Goal: Check status

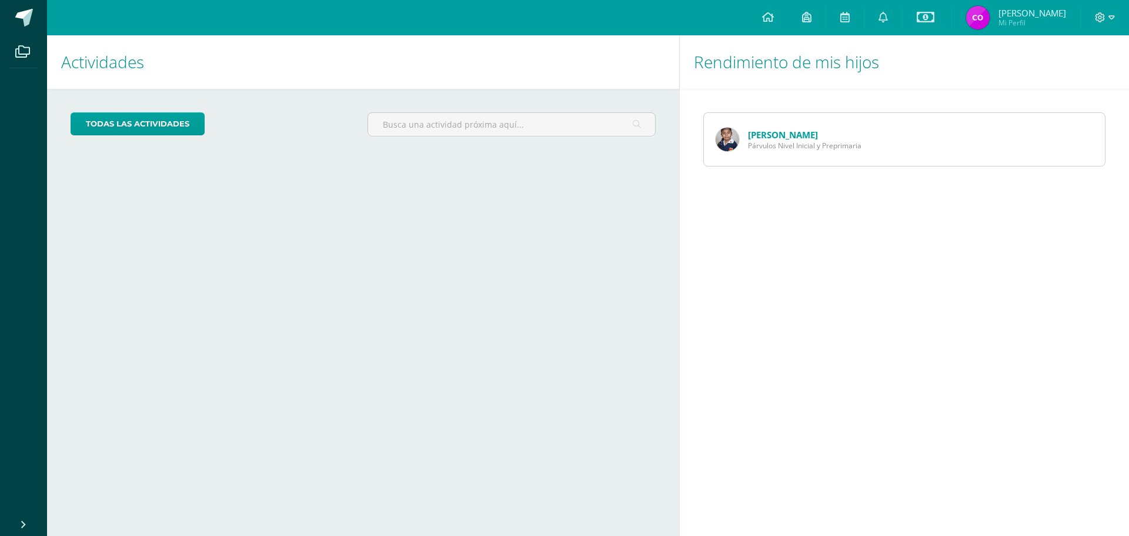
click at [768, 135] on link "[PERSON_NAME]" at bounding box center [783, 135] width 70 height 12
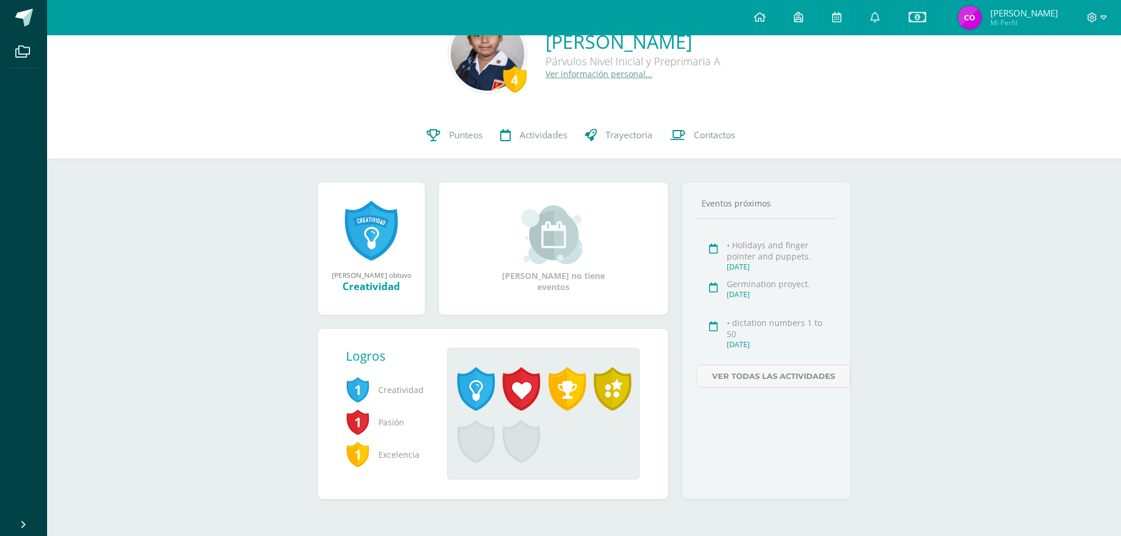
scroll to position [40, 0]
click at [381, 225] on link at bounding box center [371, 229] width 53 height 61
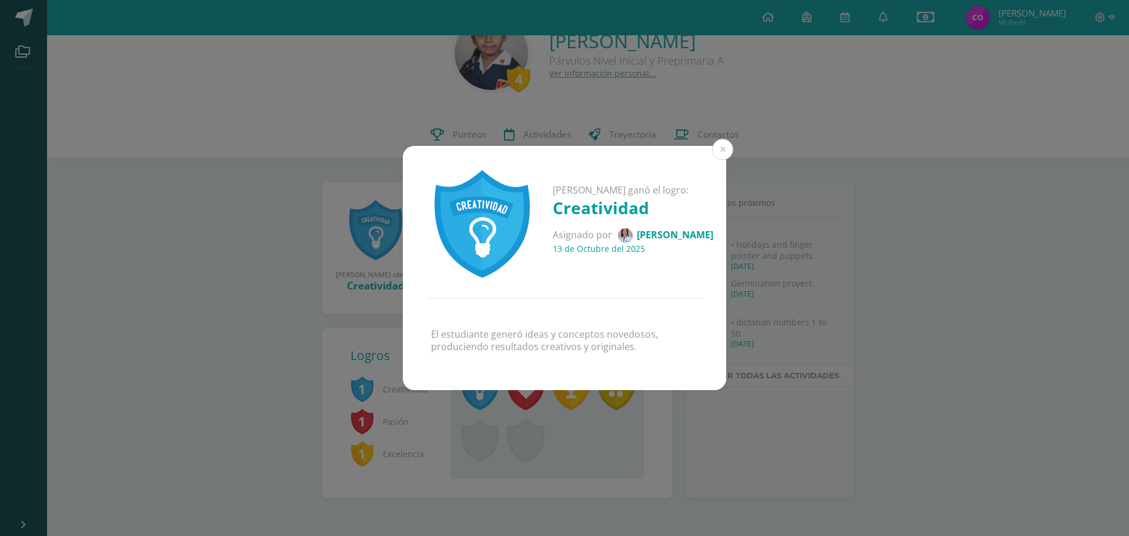
click at [265, 252] on div "[PERSON_NAME] ganó el logro: Creatividad Asignado por [PERSON_NAME] [DATE] El e…" at bounding box center [565, 268] width 1120 height 245
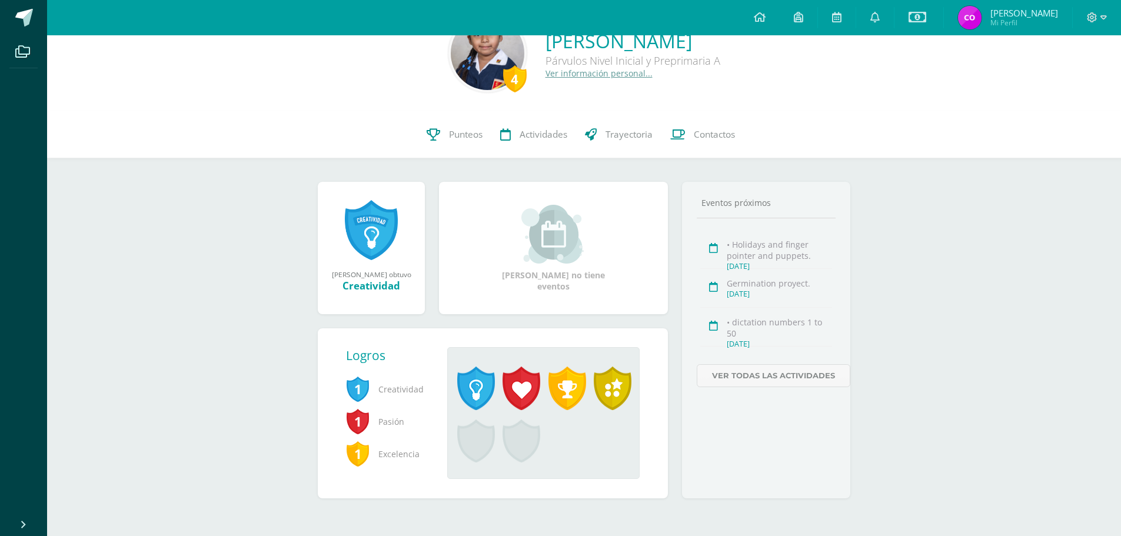
click at [524, 437] on span at bounding box center [521, 441] width 38 height 44
click at [486, 438] on span at bounding box center [476, 441] width 38 height 44
click at [525, 439] on span at bounding box center [521, 441] width 38 height 44
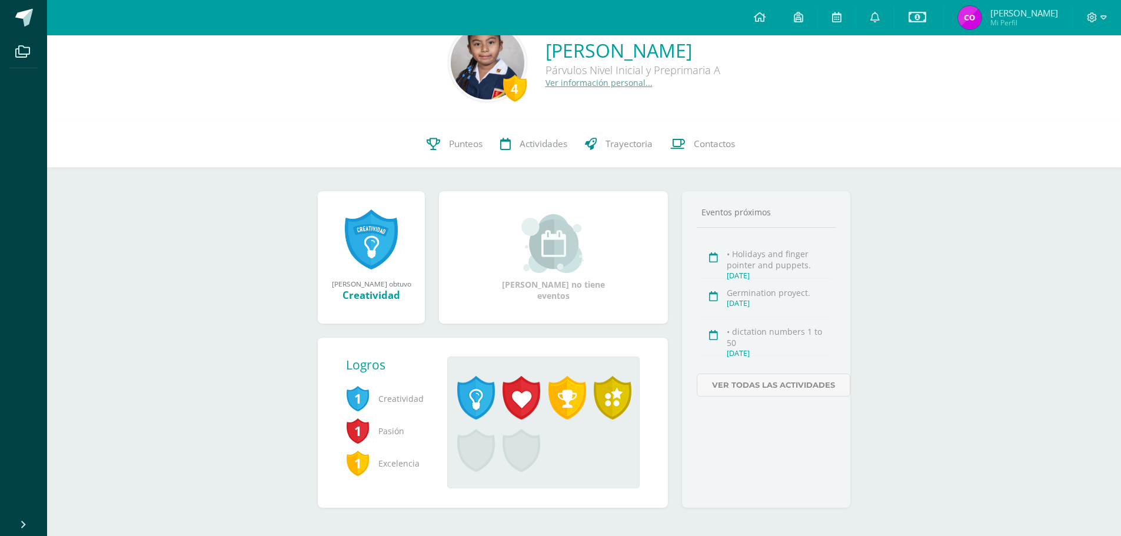
scroll to position [0, 0]
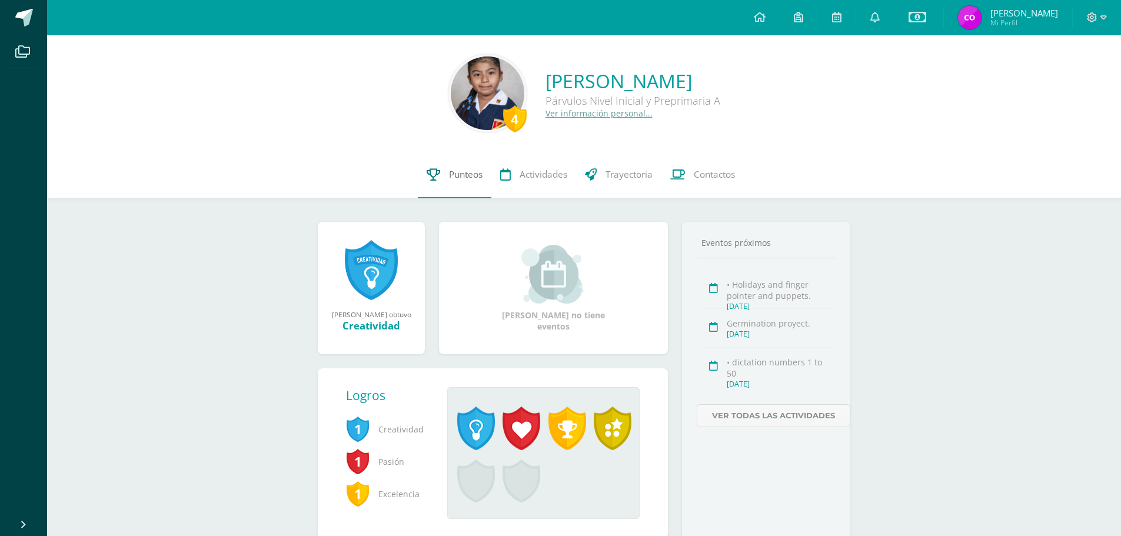
click at [467, 168] on span "Punteos" at bounding box center [466, 174] width 34 height 12
